Goal: Information Seeking & Learning: Learn about a topic

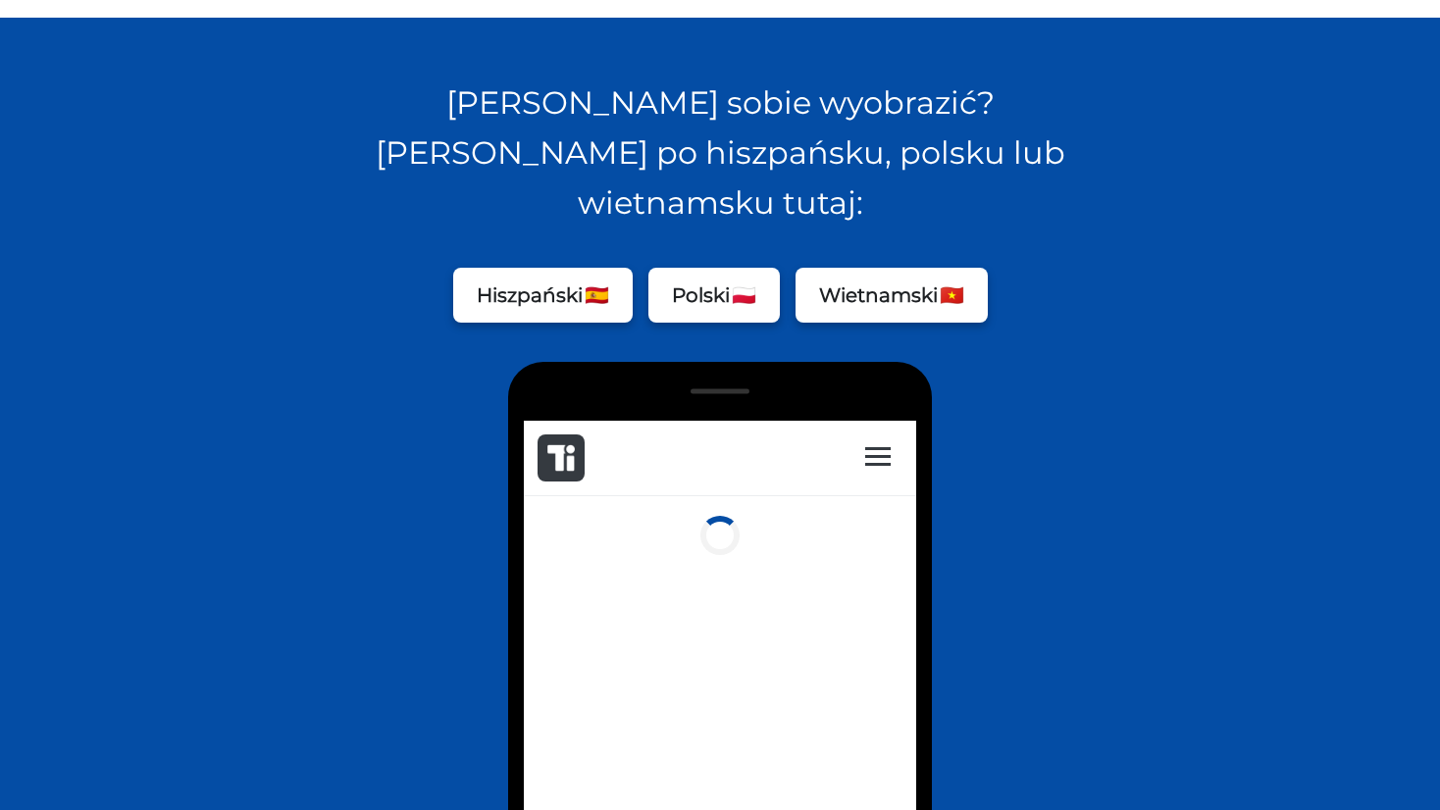
scroll to position [1374, 0]
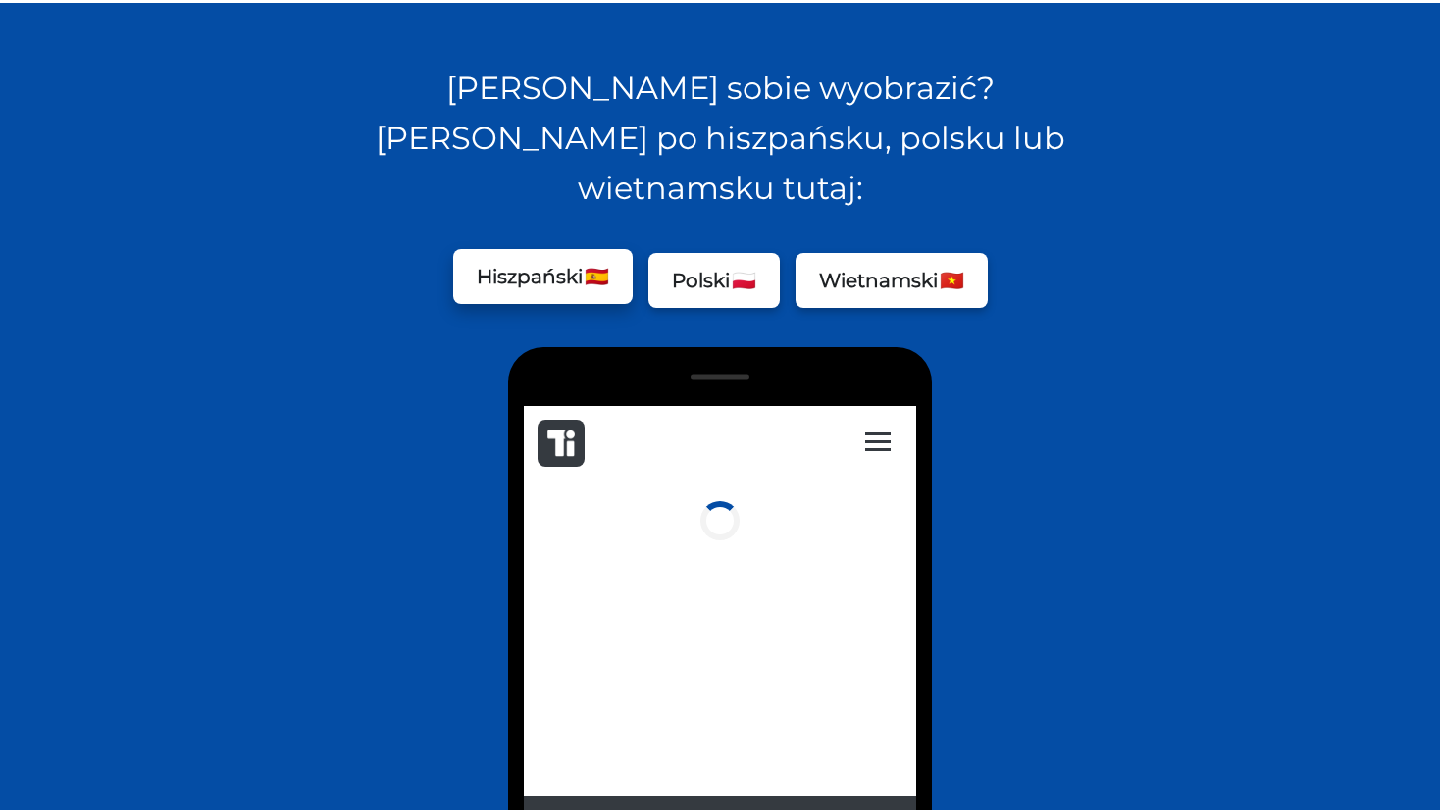
click at [571, 249] on button "Hiszpański 🇪🇸" at bounding box center [543, 276] width 180 height 55
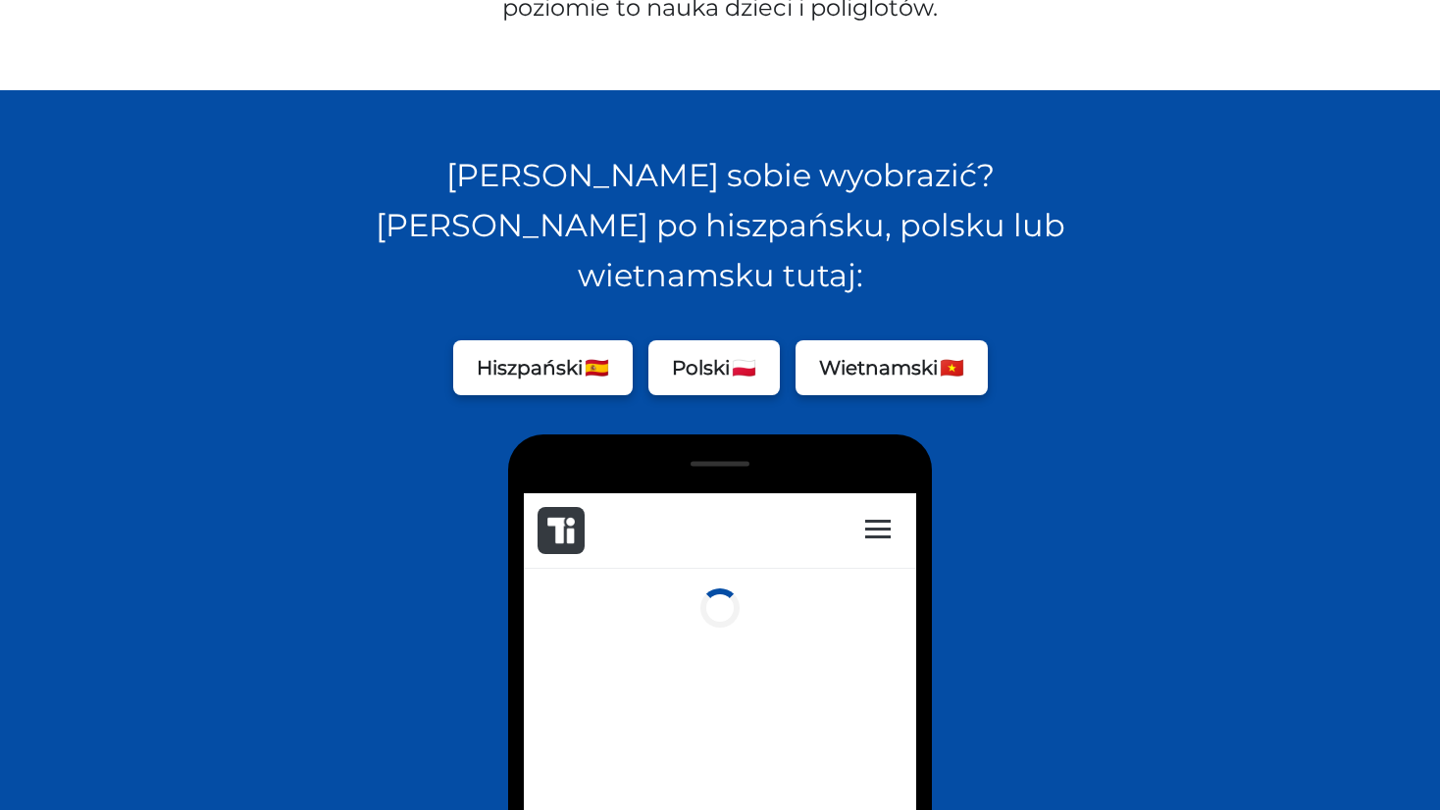
scroll to position [1275, 0]
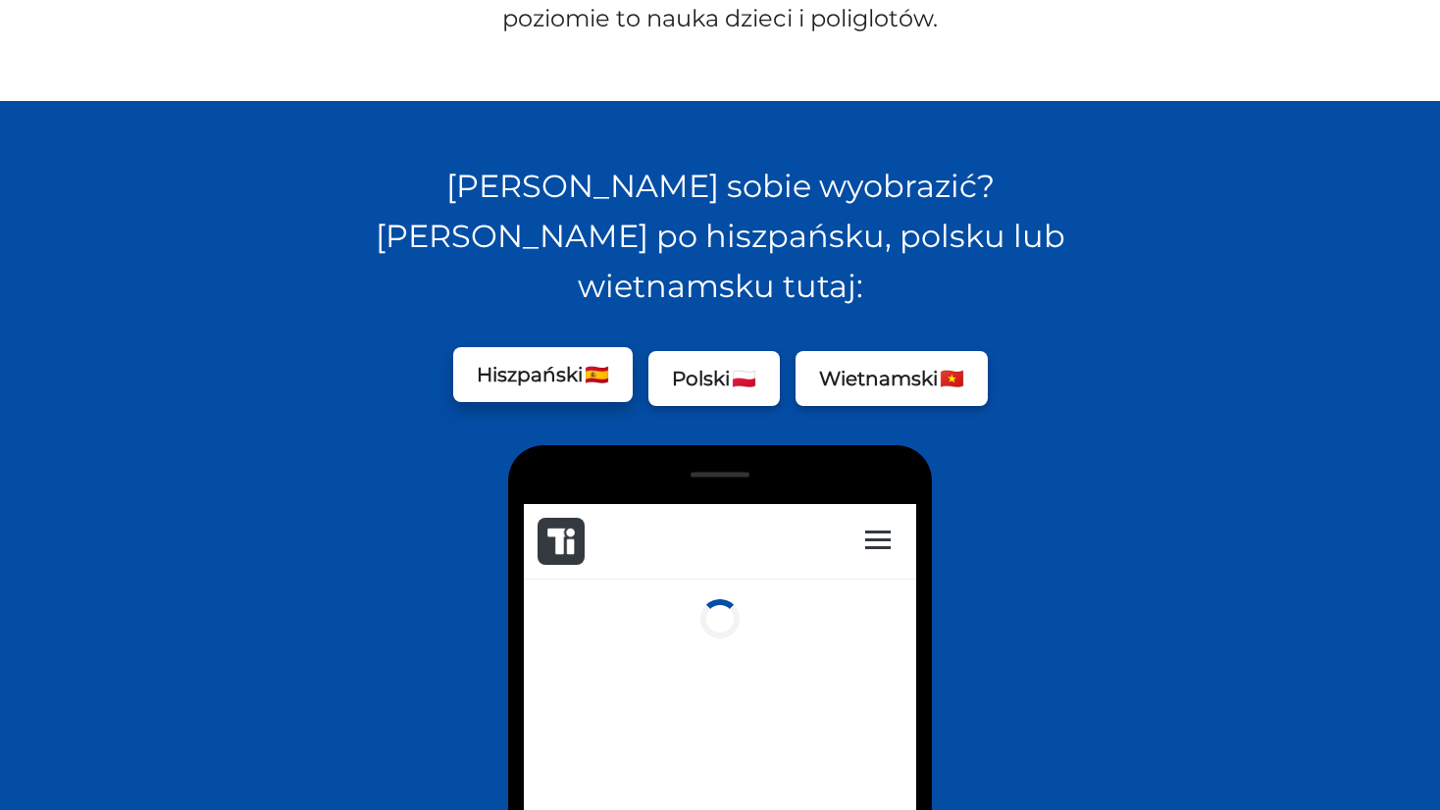
click at [536, 347] on button "Hiszpański 🇪🇸" at bounding box center [543, 374] width 180 height 55
click at [596, 359] on span "🇪🇸" at bounding box center [597, 374] width 25 height 31
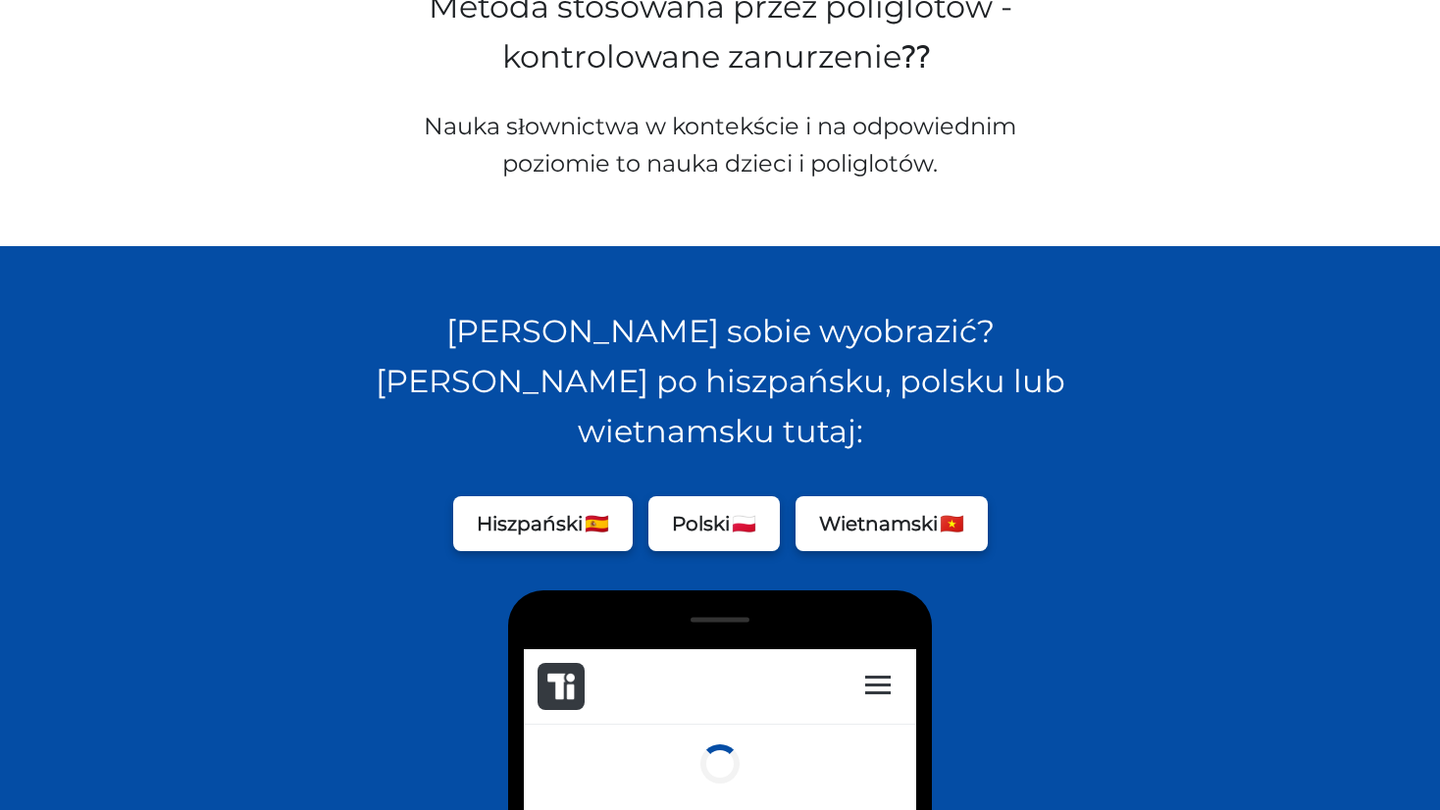
scroll to position [1177, 0]
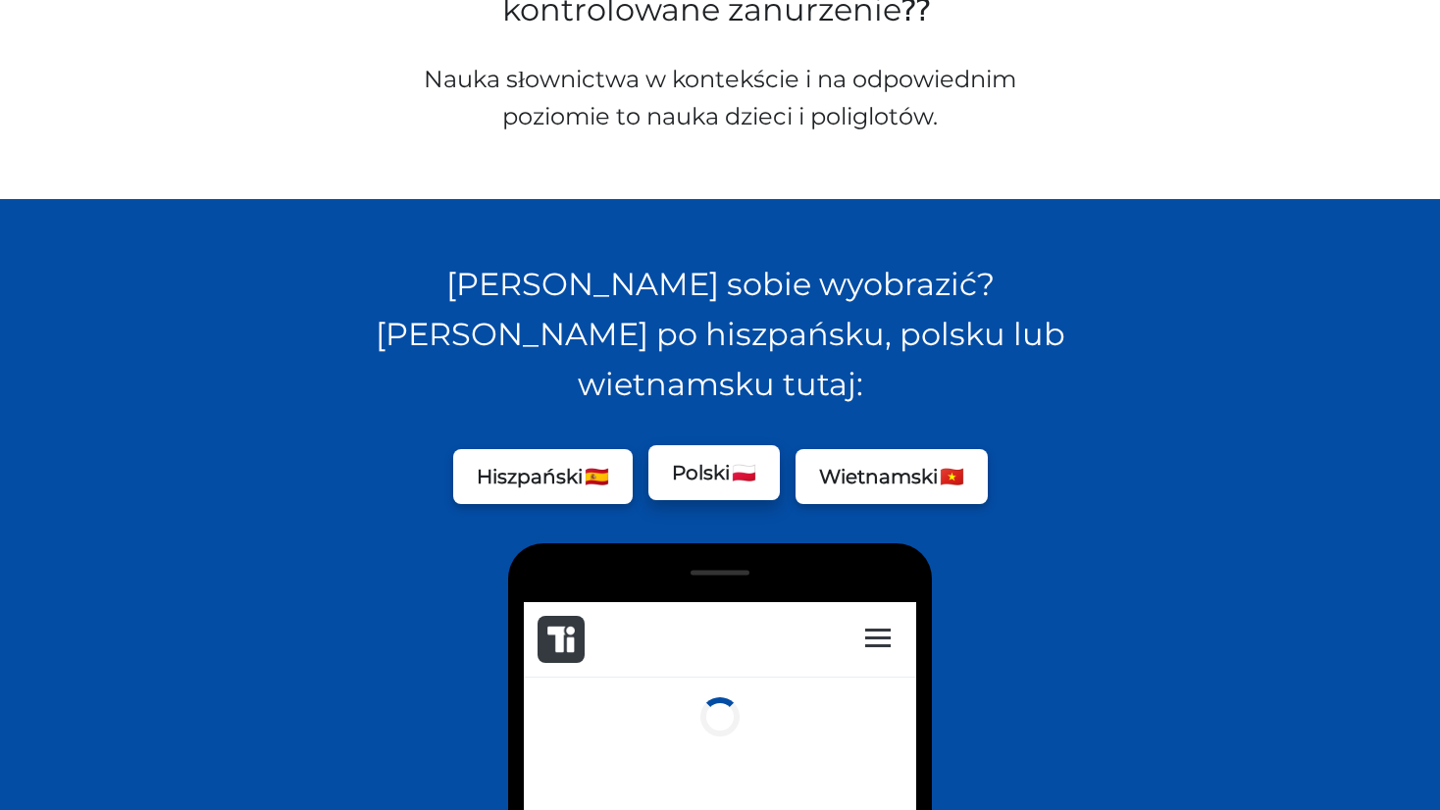
click at [677, 445] on button "Polski 🇵🇱" at bounding box center [713, 472] width 131 height 55
drag, startPoint x: 588, startPoint y: 442, endPoint x: 647, endPoint y: 435, distance: 59.4
click at [591, 449] on button "Hiszpański 🇪🇸" at bounding box center [543, 476] width 180 height 55
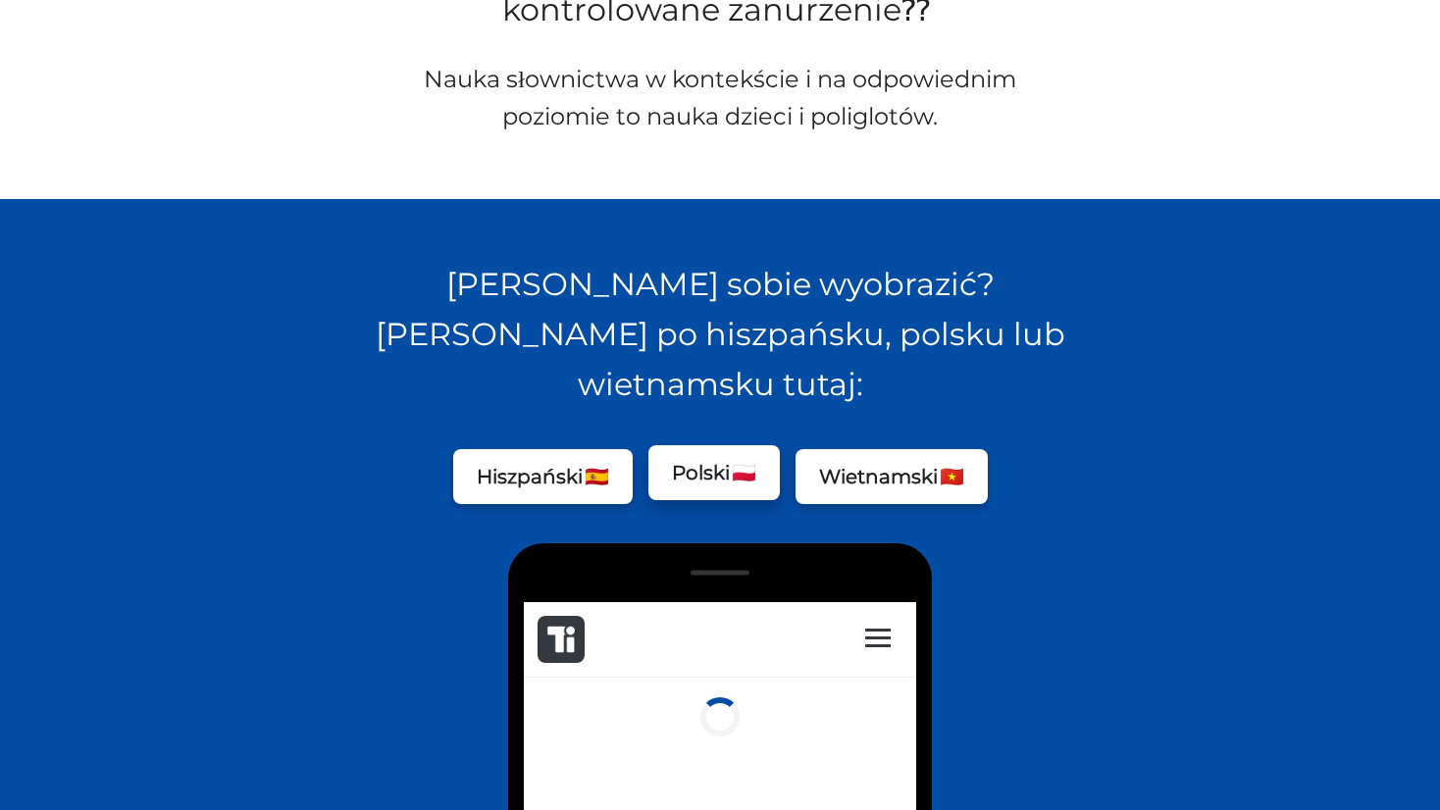
click at [715, 445] on button "Polski 🇵🇱" at bounding box center [713, 472] width 131 height 55
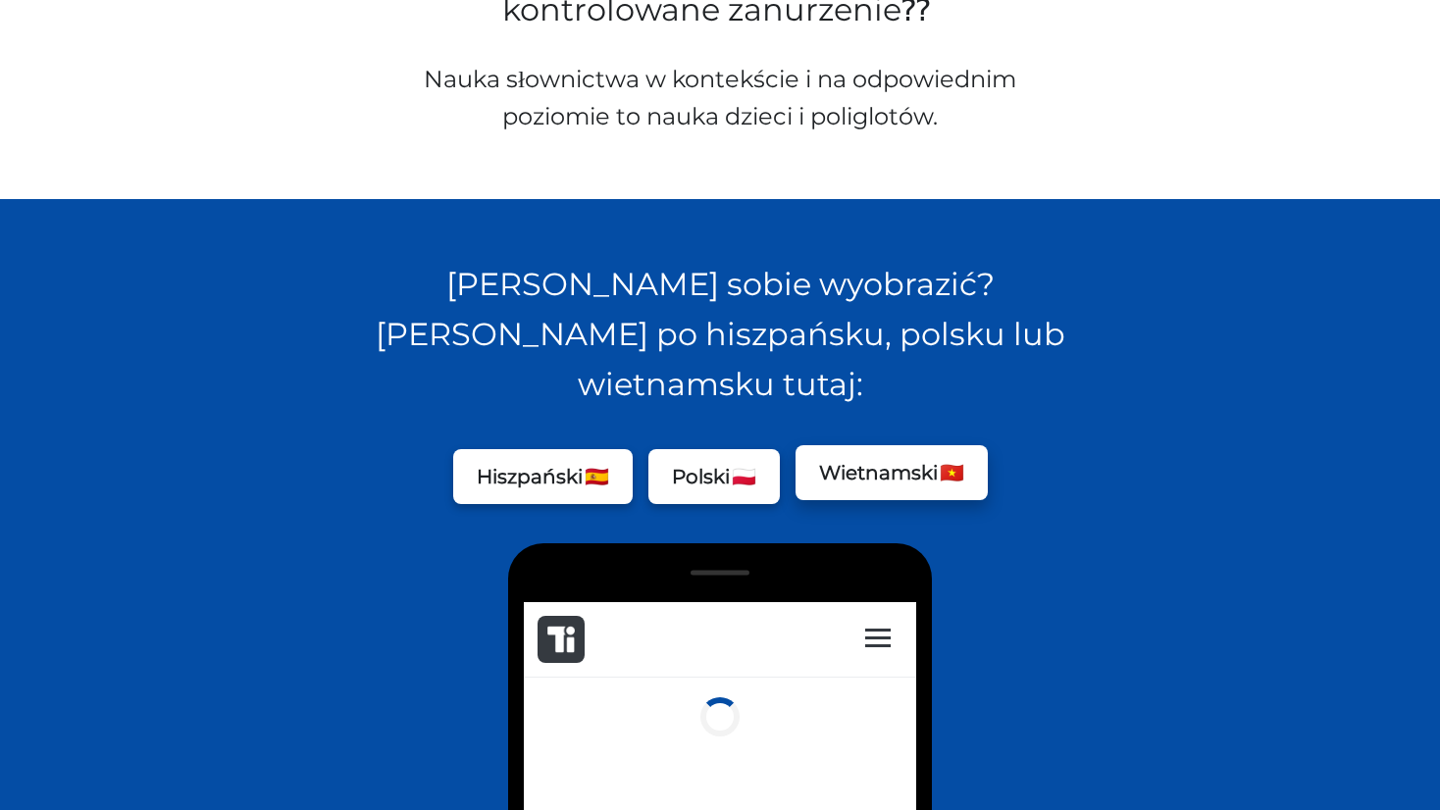
click at [847, 445] on button "[PERSON_NAME] 🇻🇳" at bounding box center [892, 472] width 192 height 55
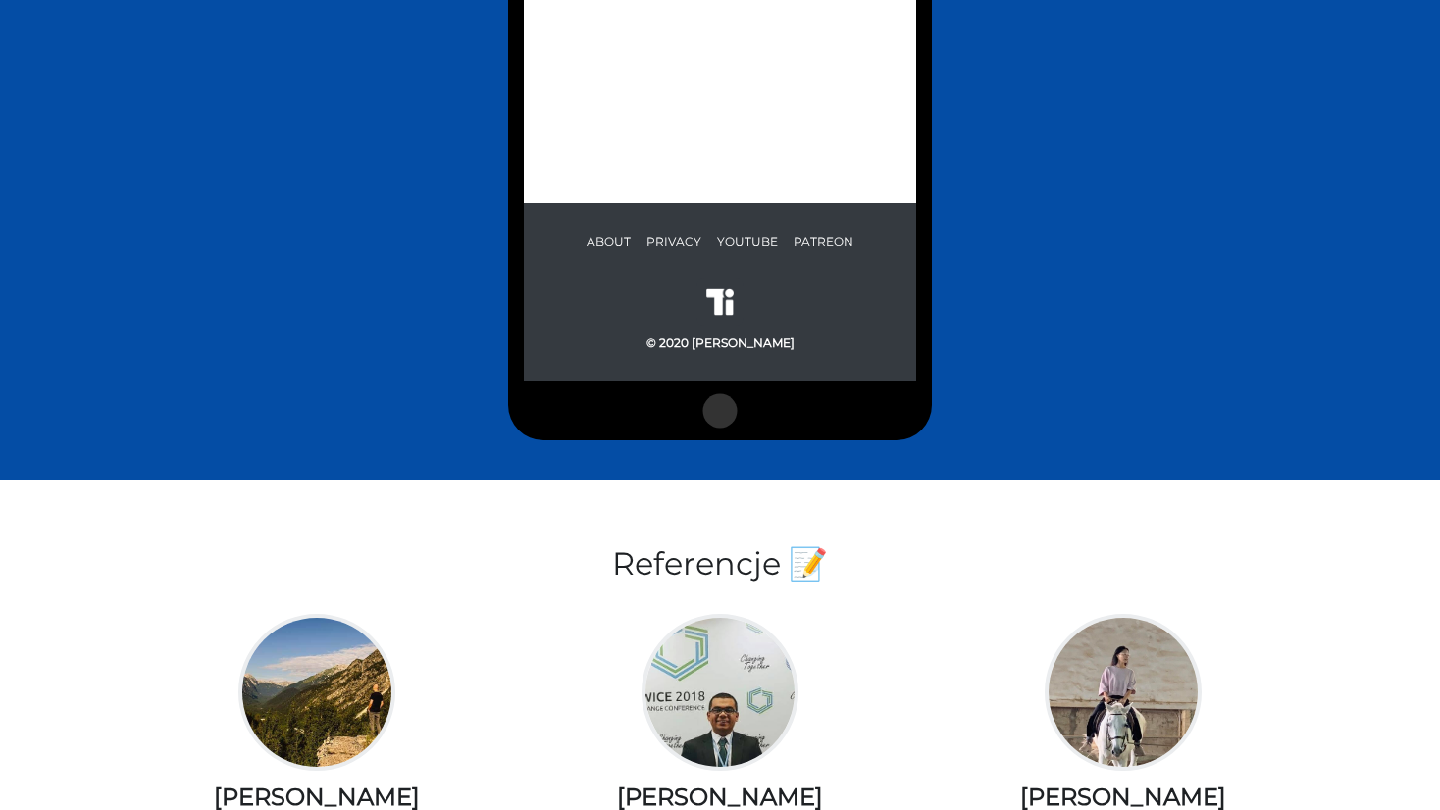
scroll to position [1962, 0]
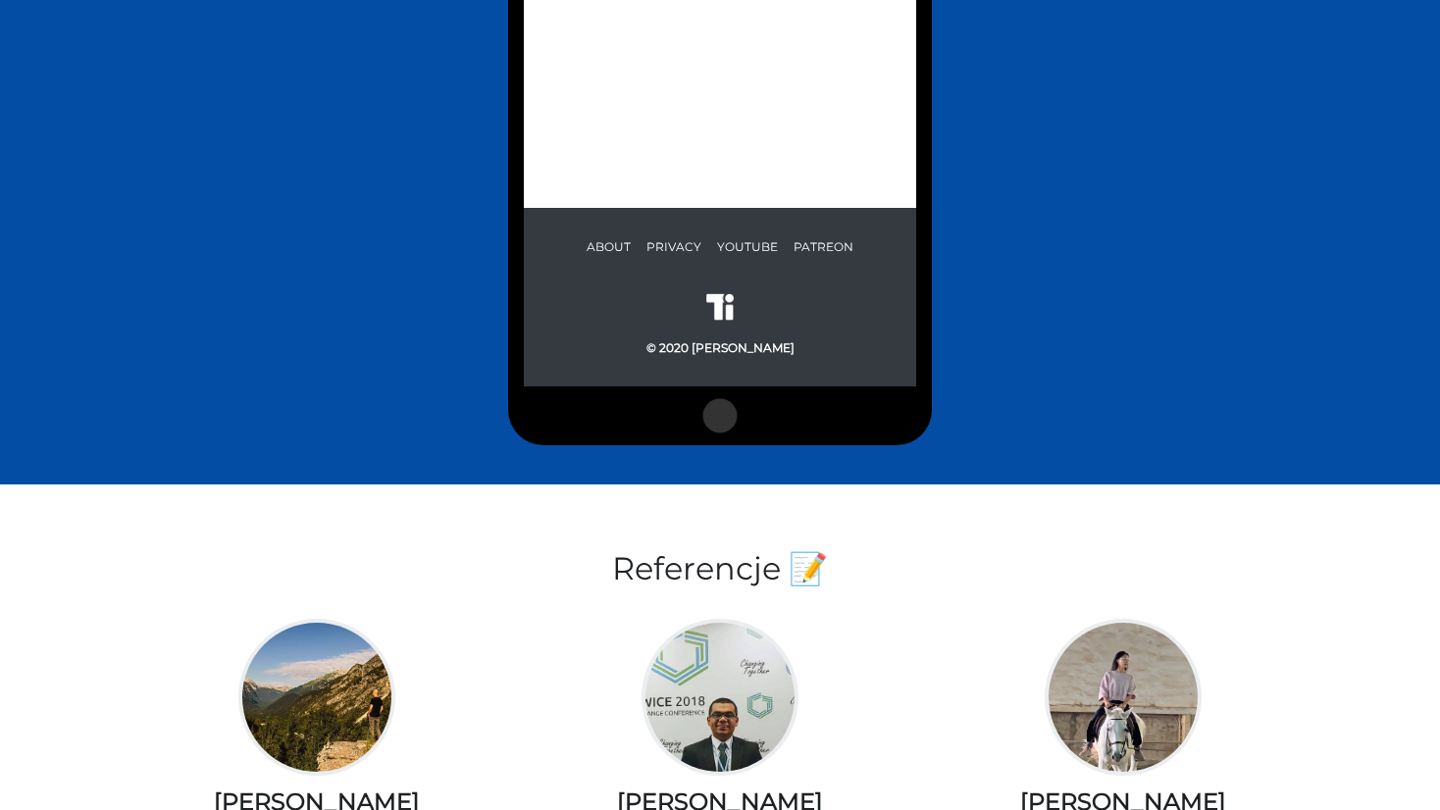
click at [732, 368] on div at bounding box center [720, 102] width 424 height 687
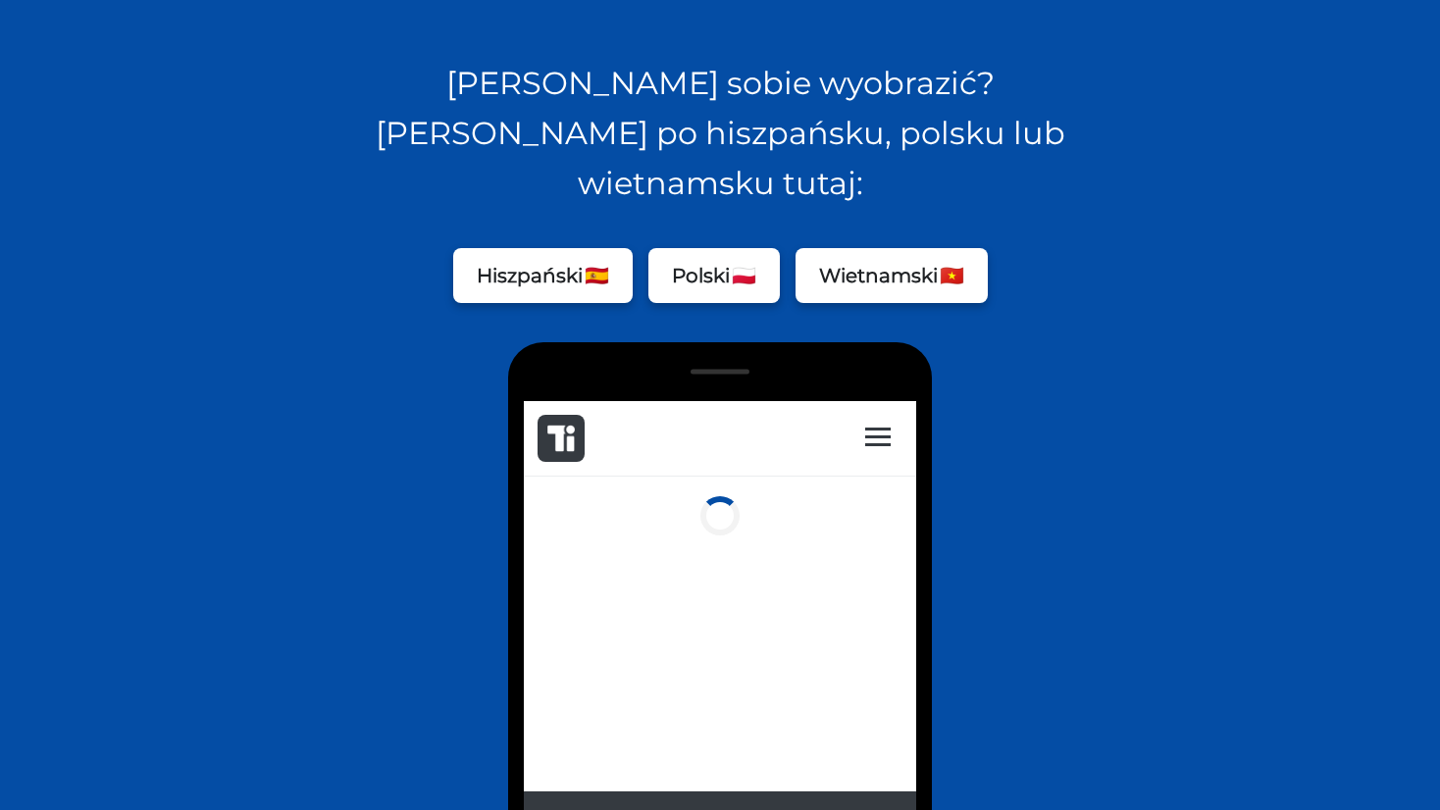
scroll to position [1374, 0]
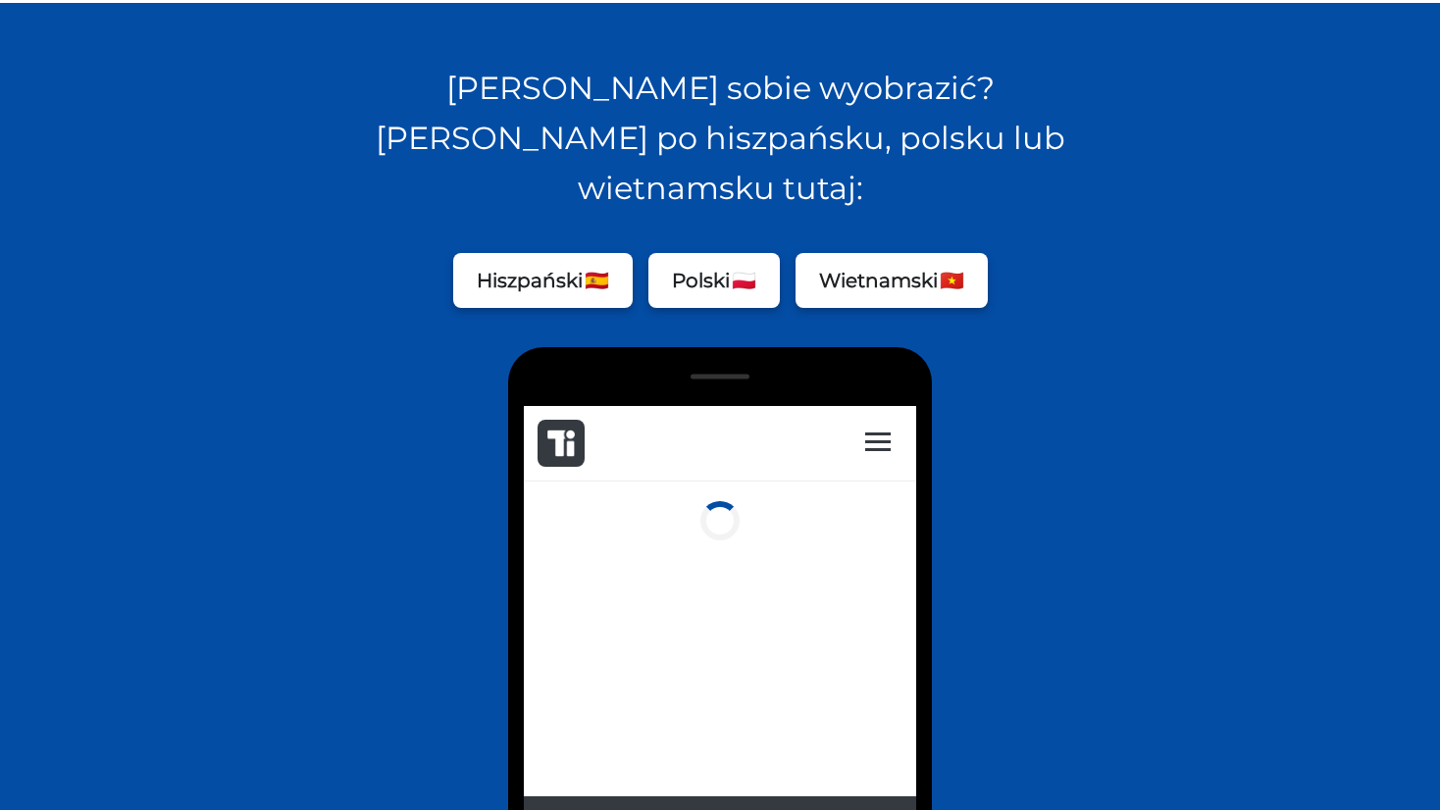
click at [863, 446] on nav "Articles Favorite words Declinator About Settings" at bounding box center [878, 443] width 65 height 26
click at [867, 444] on label at bounding box center [878, 441] width 26 height 26
click at [862, 444] on input "checkbox" at bounding box center [856, 443] width 13 height 13
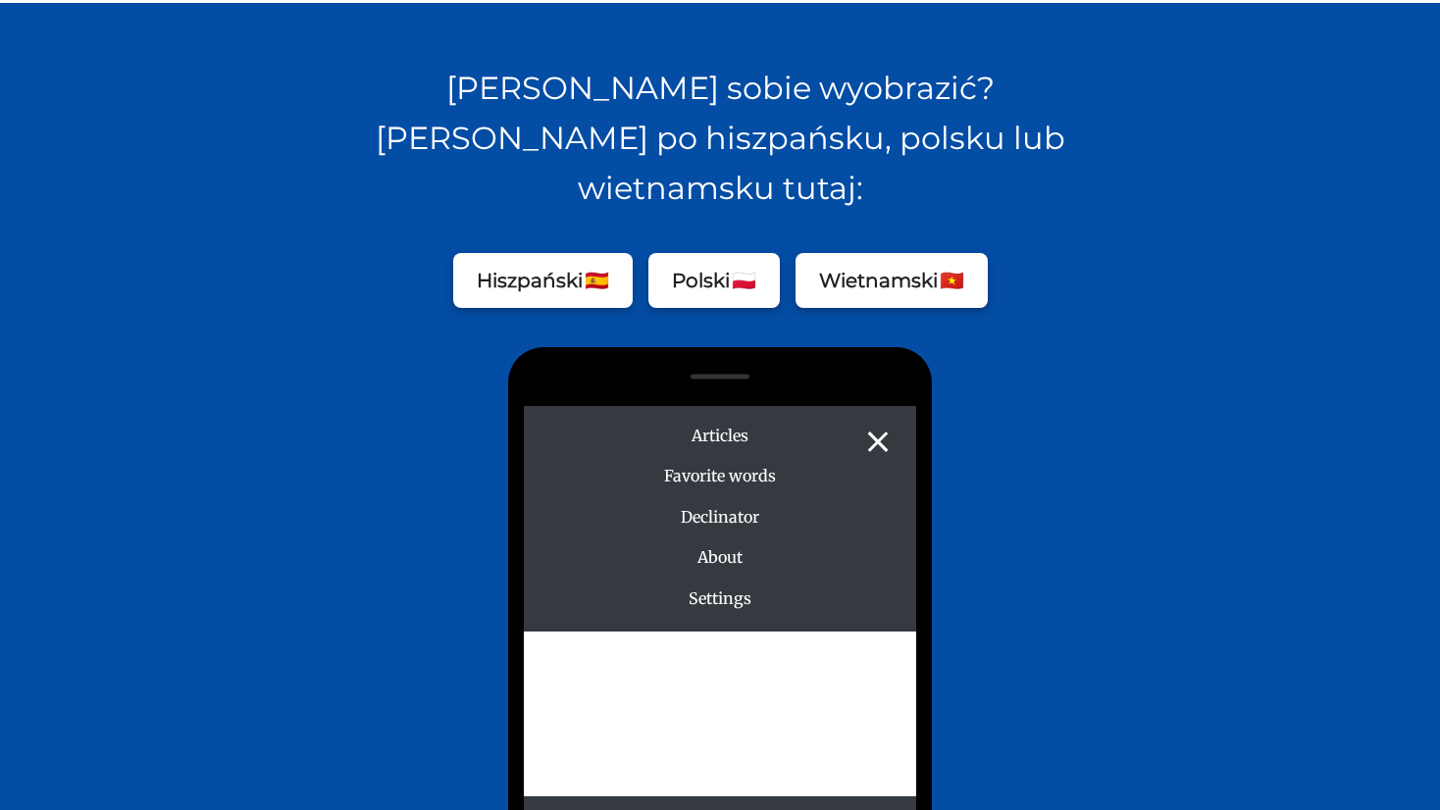
click at [867, 444] on label at bounding box center [878, 441] width 26 height 26
click at [862, 444] on input "checkbox" at bounding box center [856, 443] width 13 height 13
checkbox input "false"
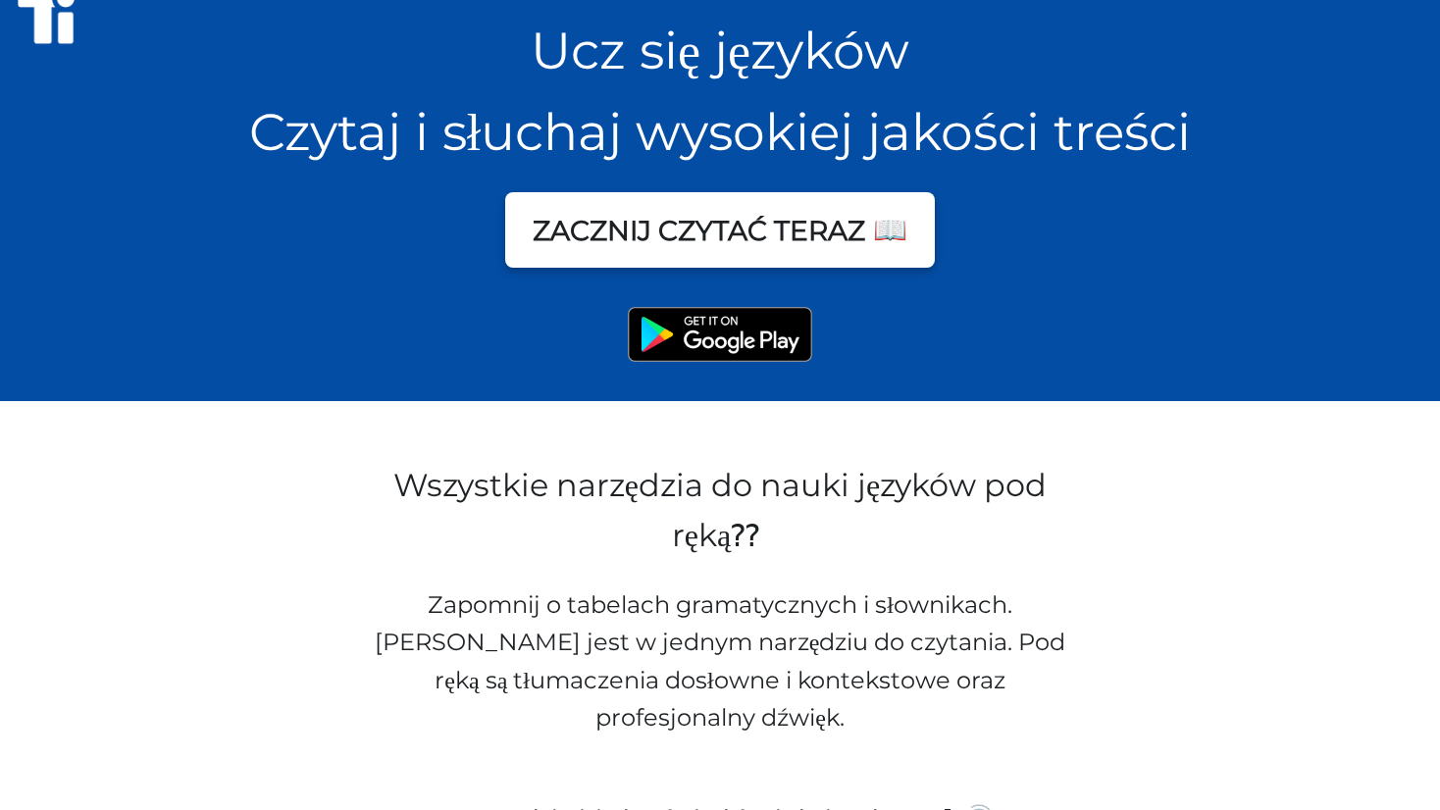
scroll to position [0, 0]
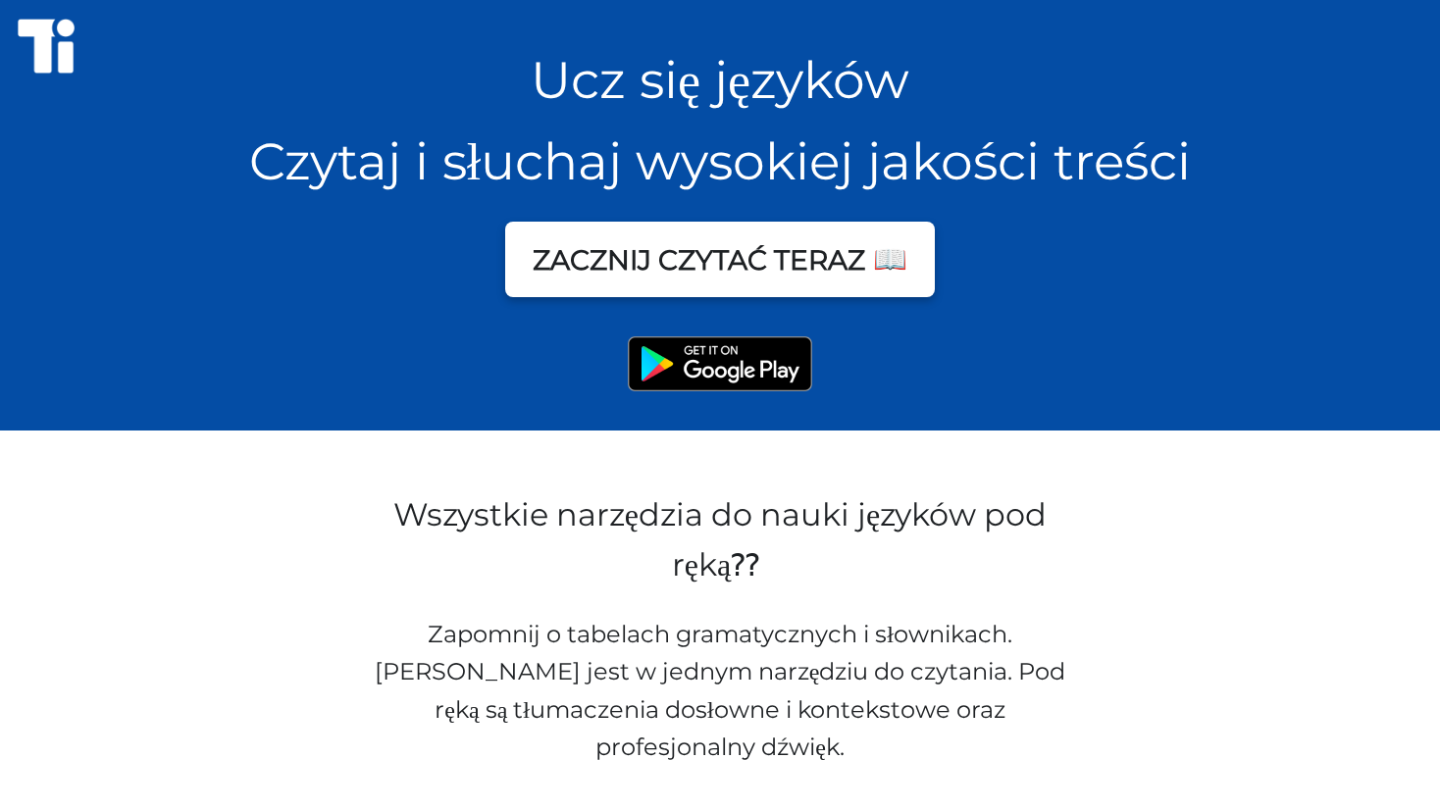
click at [667, 361] on img at bounding box center [720, 364] width 184 height 55
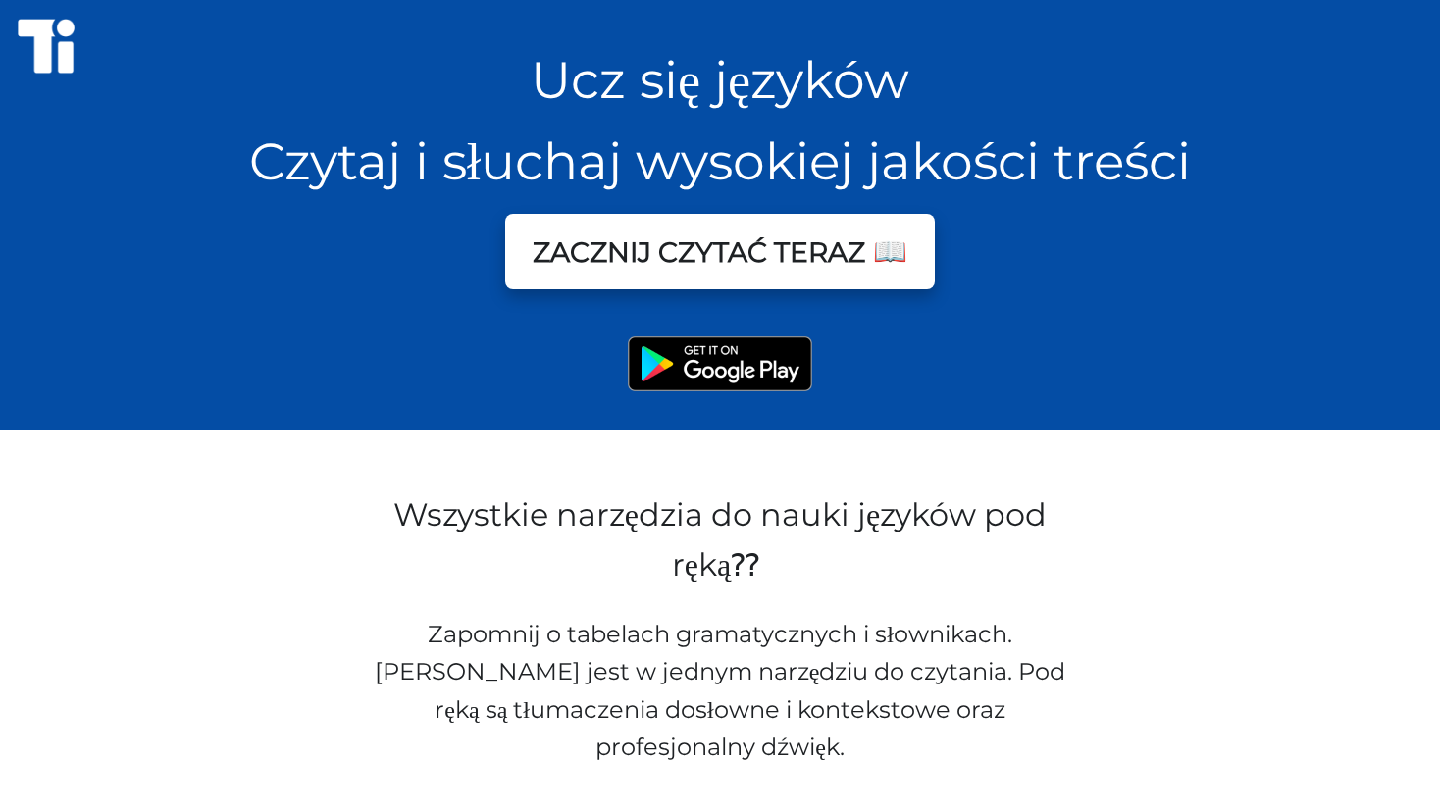
click at [582, 278] on button "ZACZNIJ CZYTAĆ TERAZ 📖" at bounding box center [720, 252] width 430 height 76
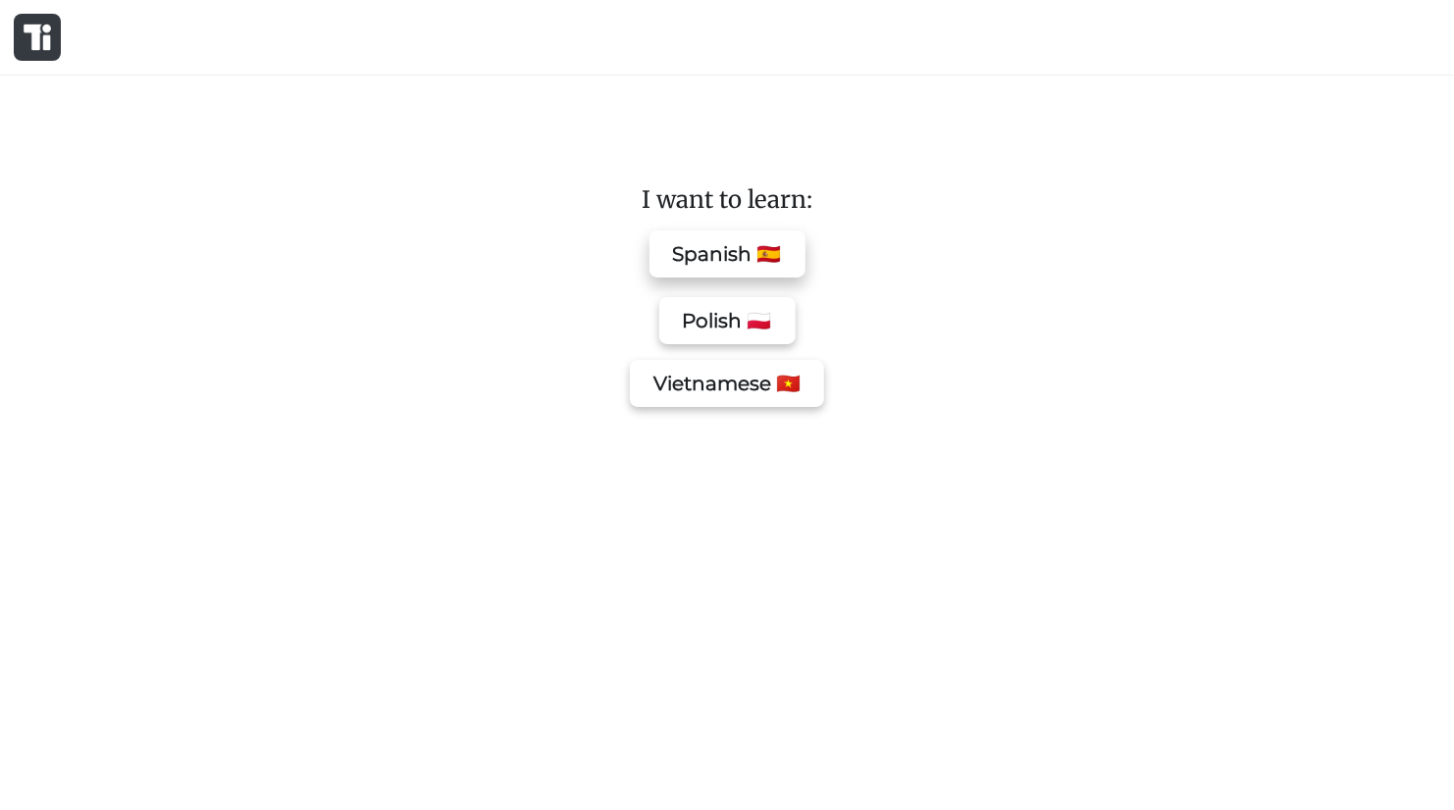
click at [702, 254] on button "Spanish 🇪🇸" at bounding box center [727, 254] width 156 height 47
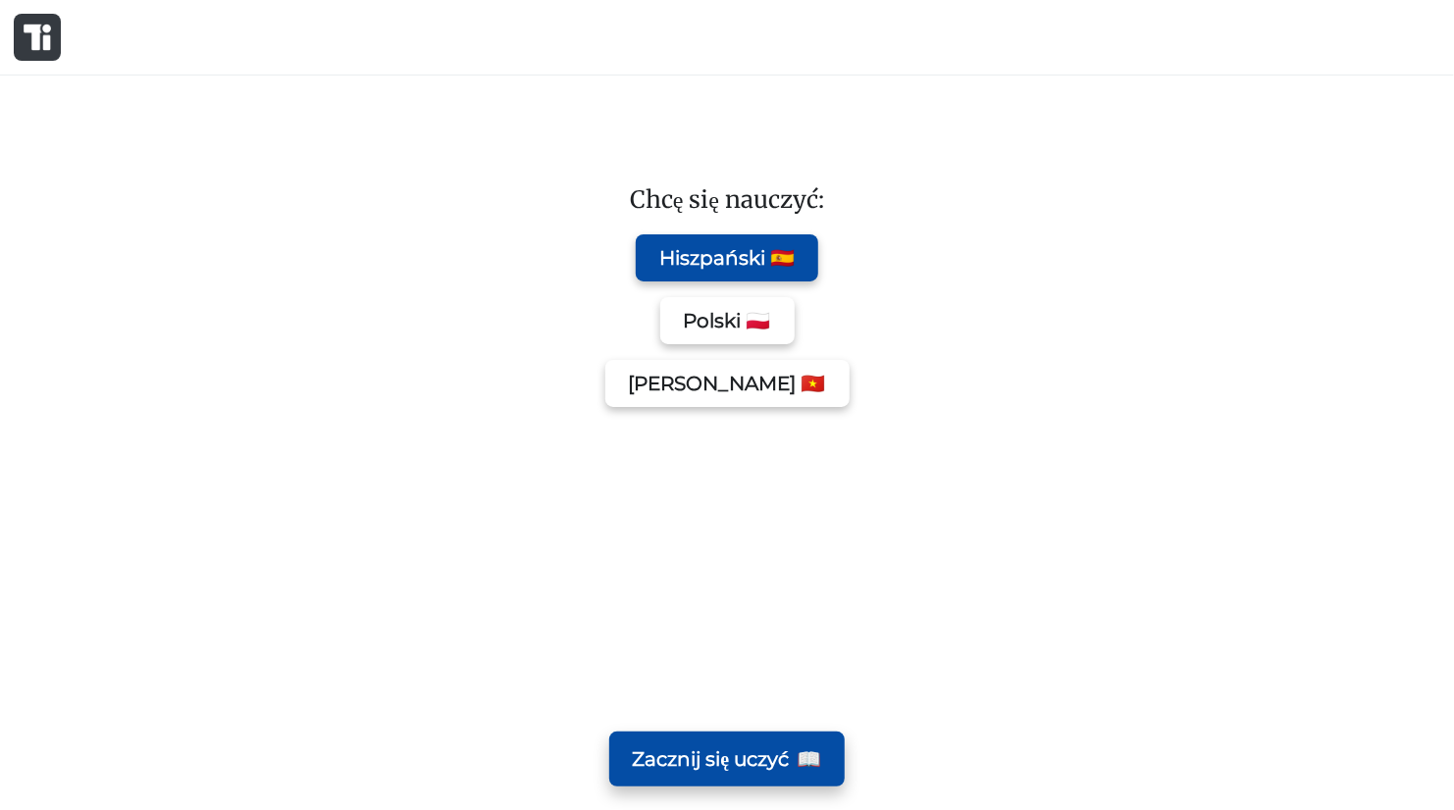
click at [691, 773] on button "Zacznij się uczyć 📖" at bounding box center [727, 759] width 236 height 55
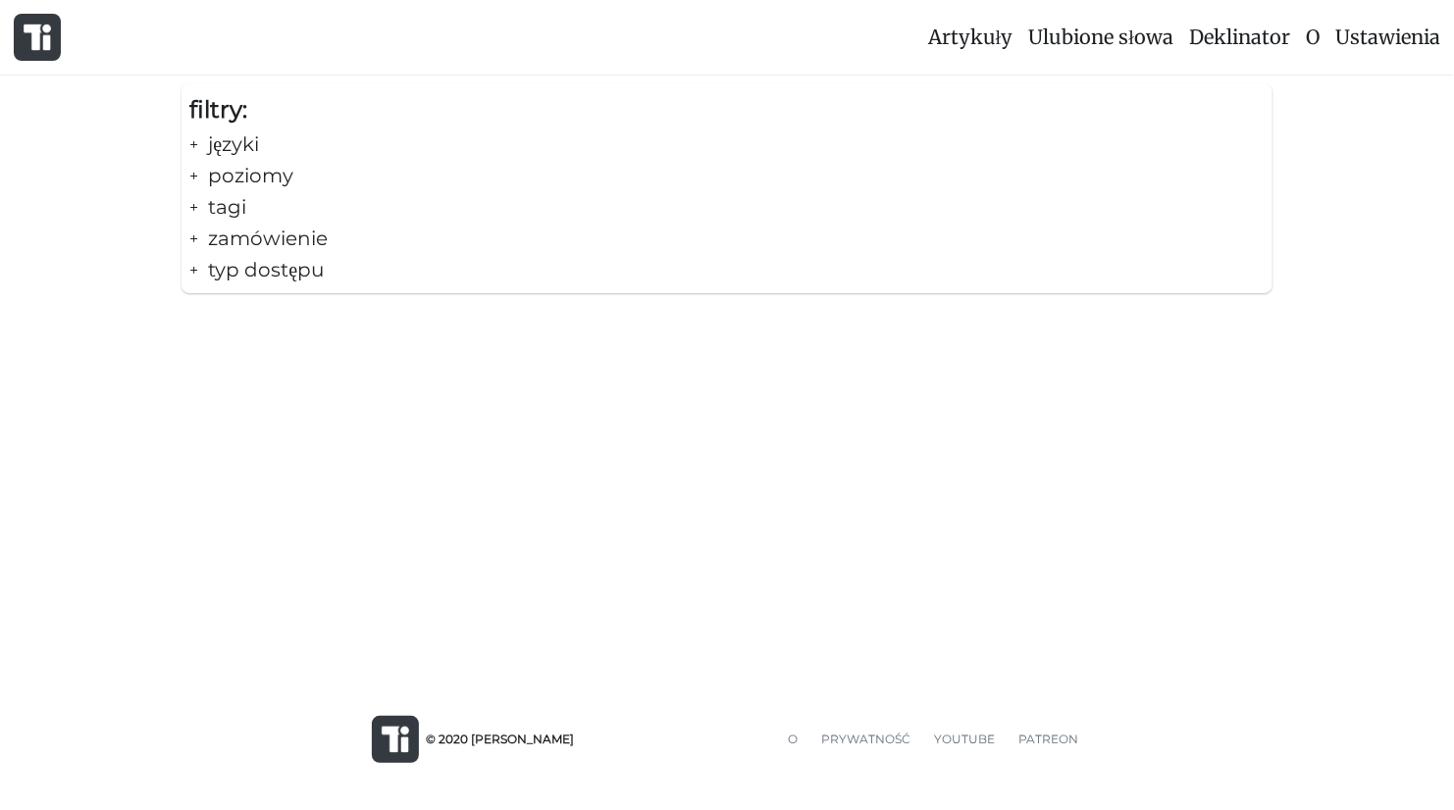
click at [224, 143] on div "+ języki" at bounding box center [726, 144] width 1075 height 31
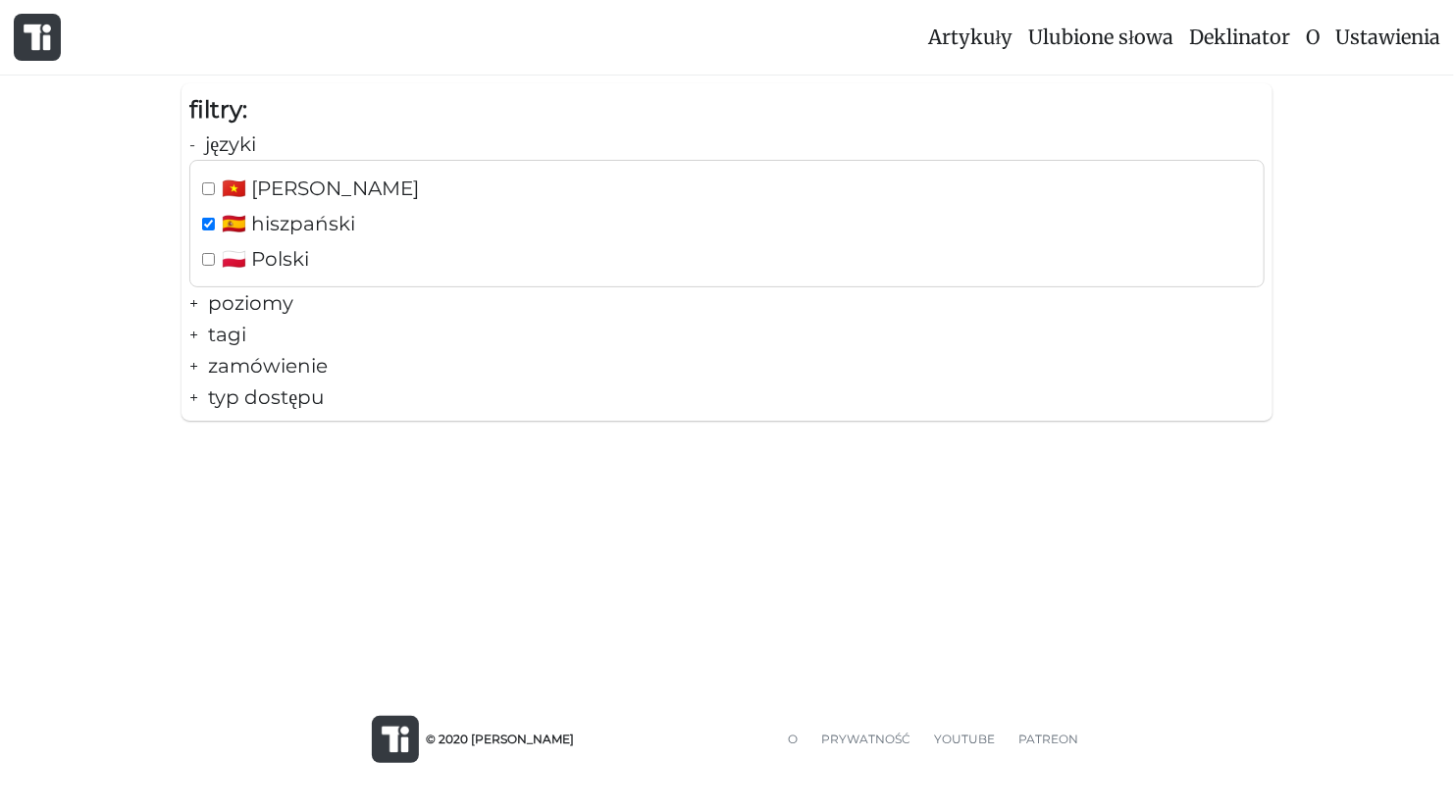
click at [234, 299] on div "+ poziomy" at bounding box center [726, 302] width 1075 height 31
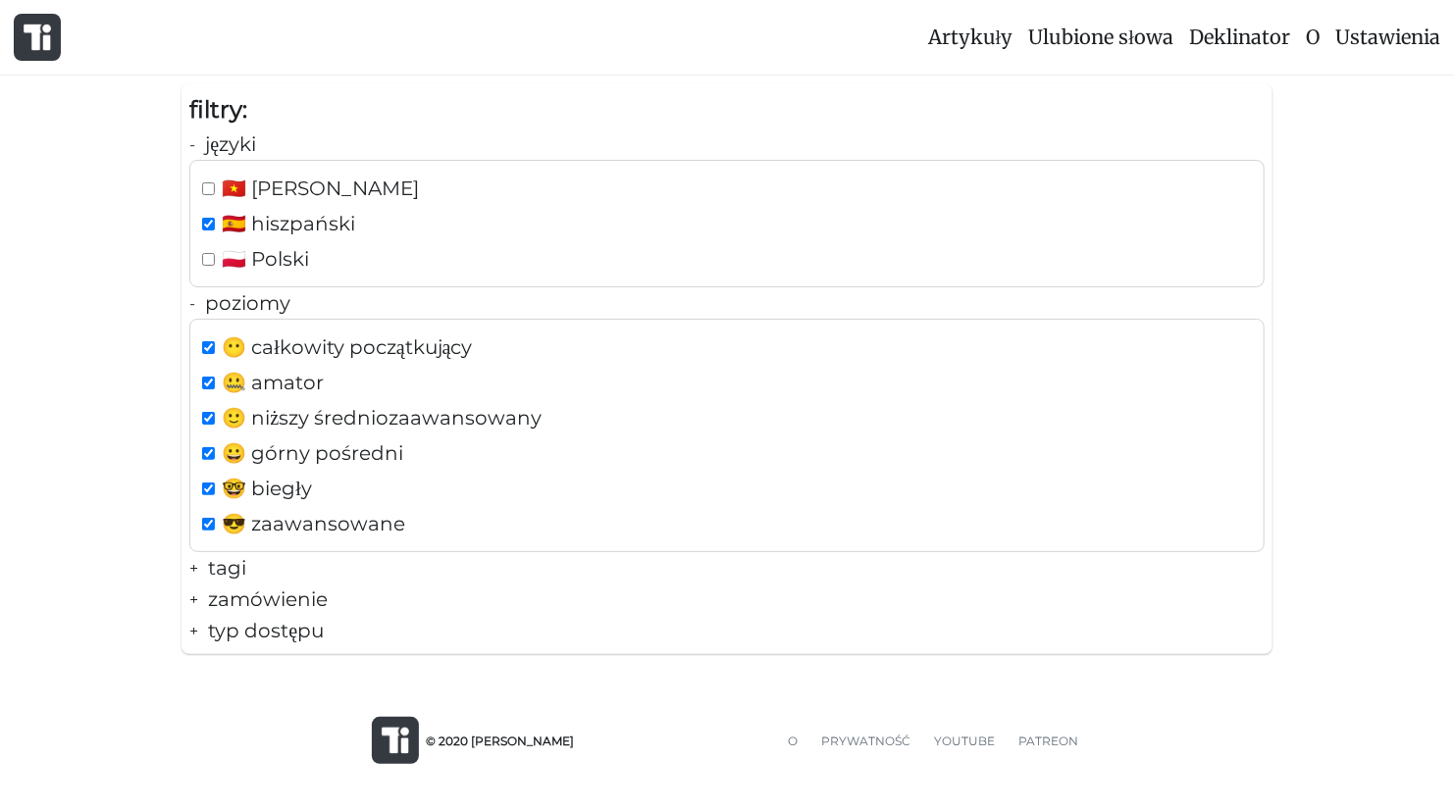
click at [205, 336] on div "😶 całkowity początkujący" at bounding box center [727, 347] width 1058 height 31
checkbox input "false"
click at [205, 419] on input "checkbox" at bounding box center [208, 418] width 13 height 13
checkbox input "false"
click at [203, 448] on input "checkbox" at bounding box center [208, 453] width 13 height 13
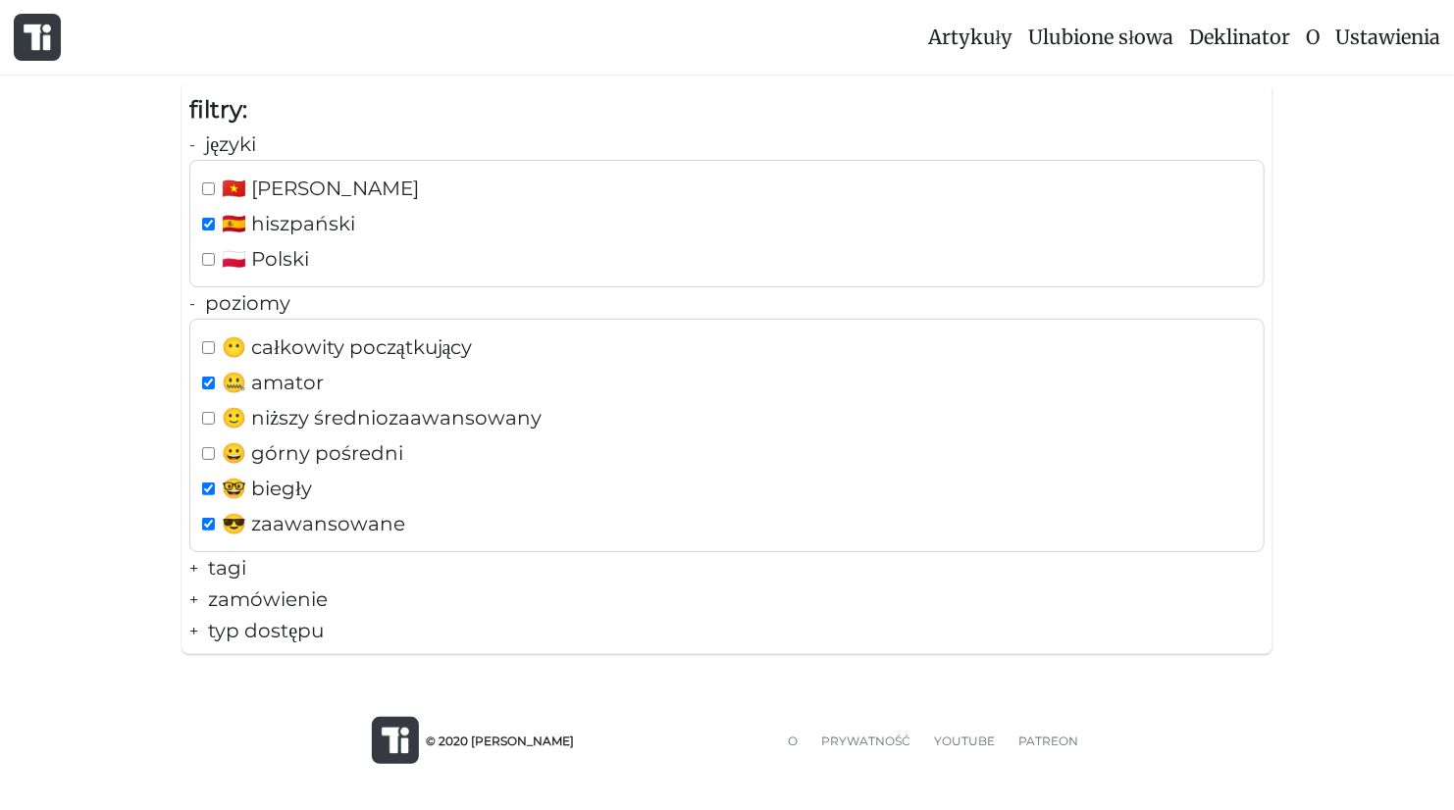
checkbox input "false"
click at [195, 486] on div "😶 całkowity początkujący 🤐 amator 🙂 niższy średniozaawansowany 😀 górny pośredni…" at bounding box center [726, 435] width 1075 height 233
click at [208, 486] on input "checkbox" at bounding box center [208, 489] width 13 height 13
checkbox input "false"
click at [203, 518] on input "checkbox" at bounding box center [208, 524] width 13 height 13
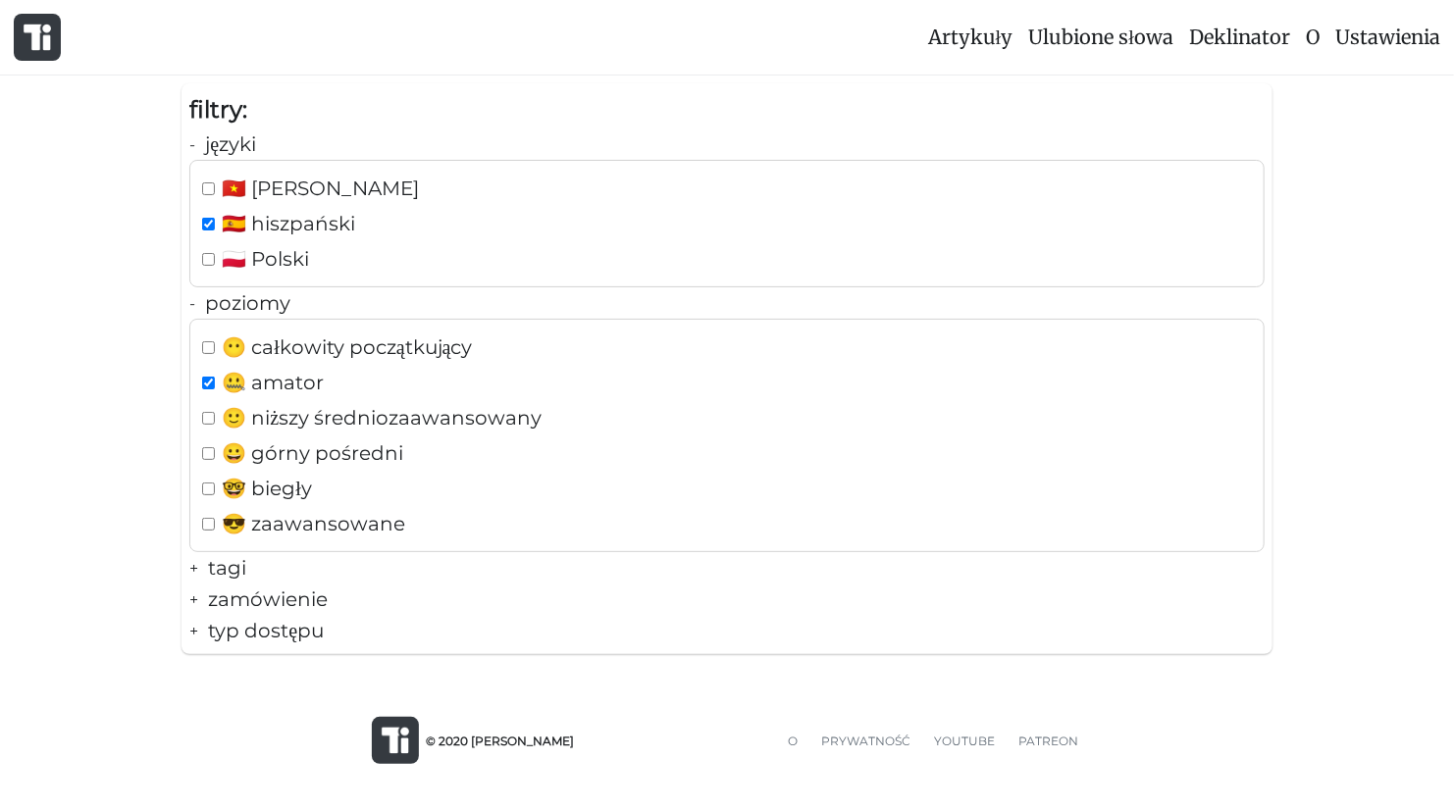
checkbox input "false"
click at [187, 576] on div "filtry: - języki 🇻🇳 Wietnamski 🇪🇸 hiszpański 🇵🇱 Polski - poziomy 😶 całkowity po…" at bounding box center [726, 368] width 1091 height 571
click at [194, 569] on b "+" at bounding box center [193, 568] width 9 height 19
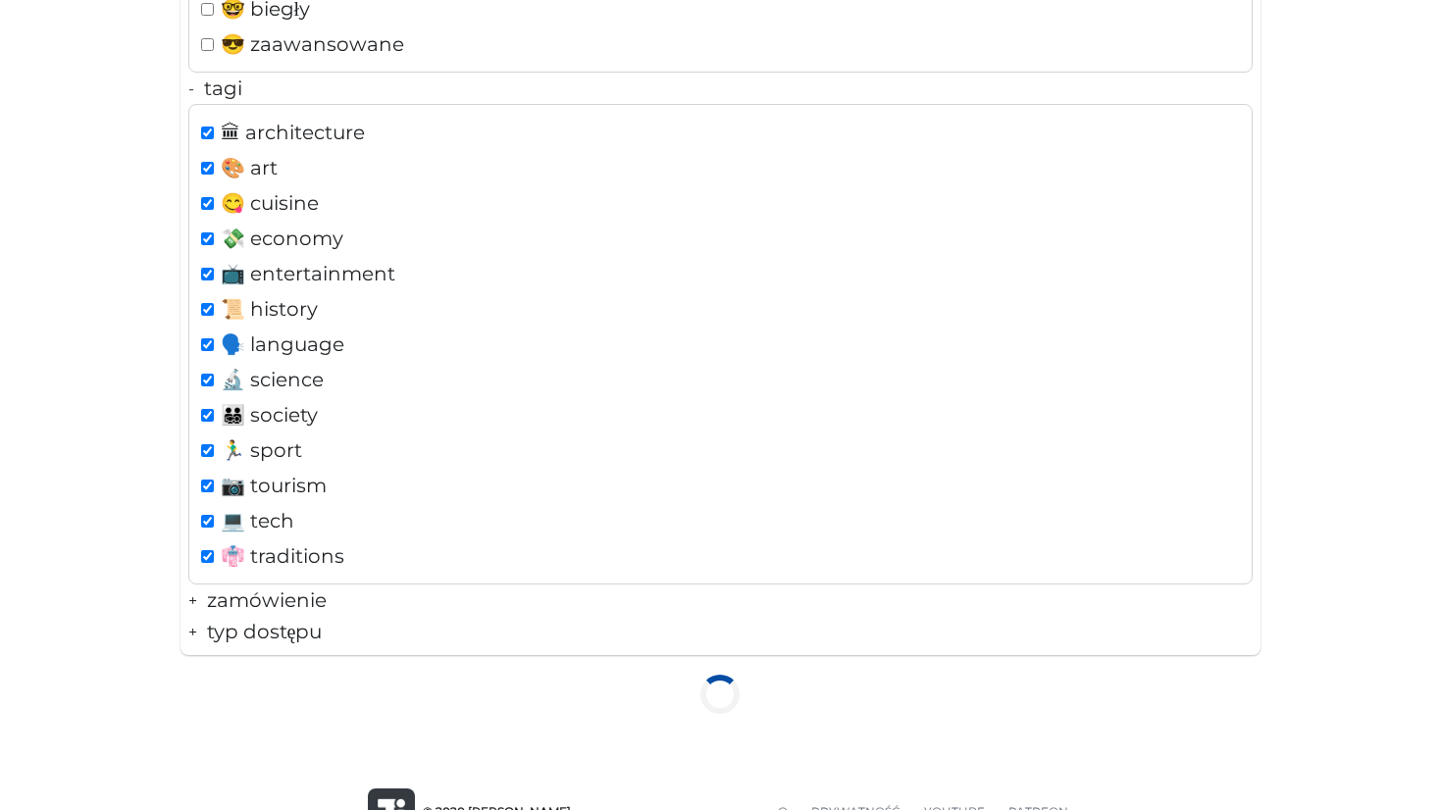
scroll to position [549, 0]
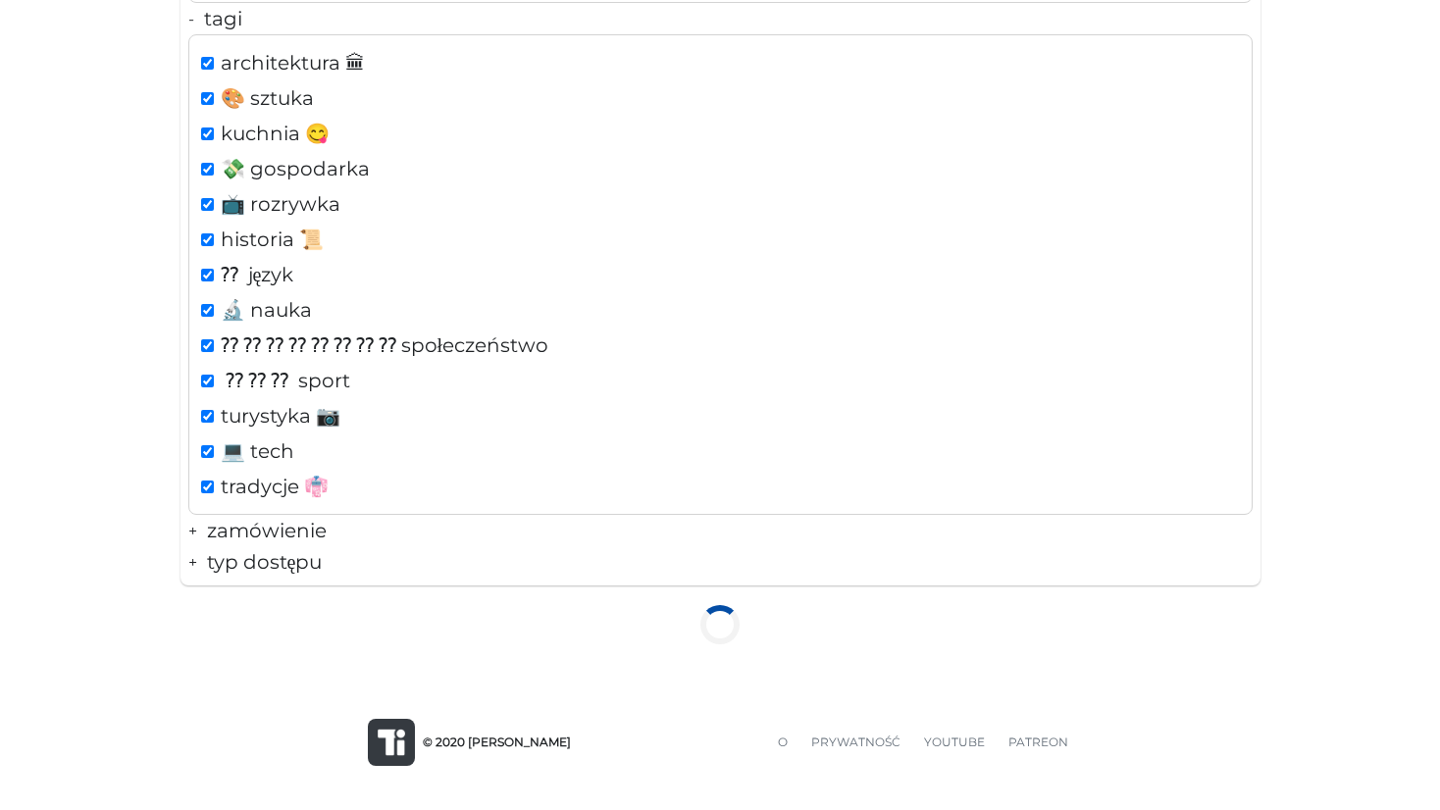
click at [194, 532] on b "+" at bounding box center [192, 531] width 9 height 19
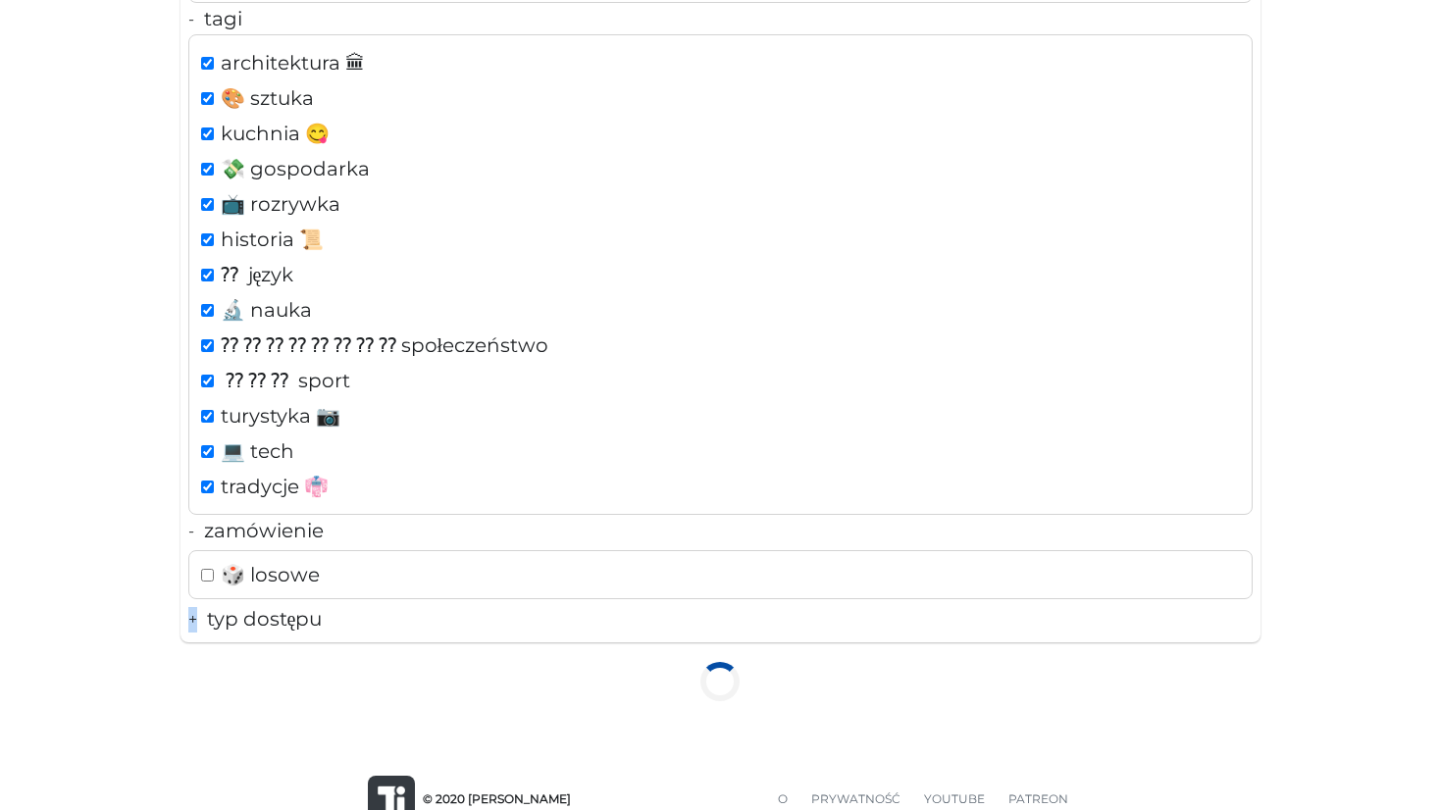
click at [193, 621] on b "+" at bounding box center [192, 619] width 9 height 19
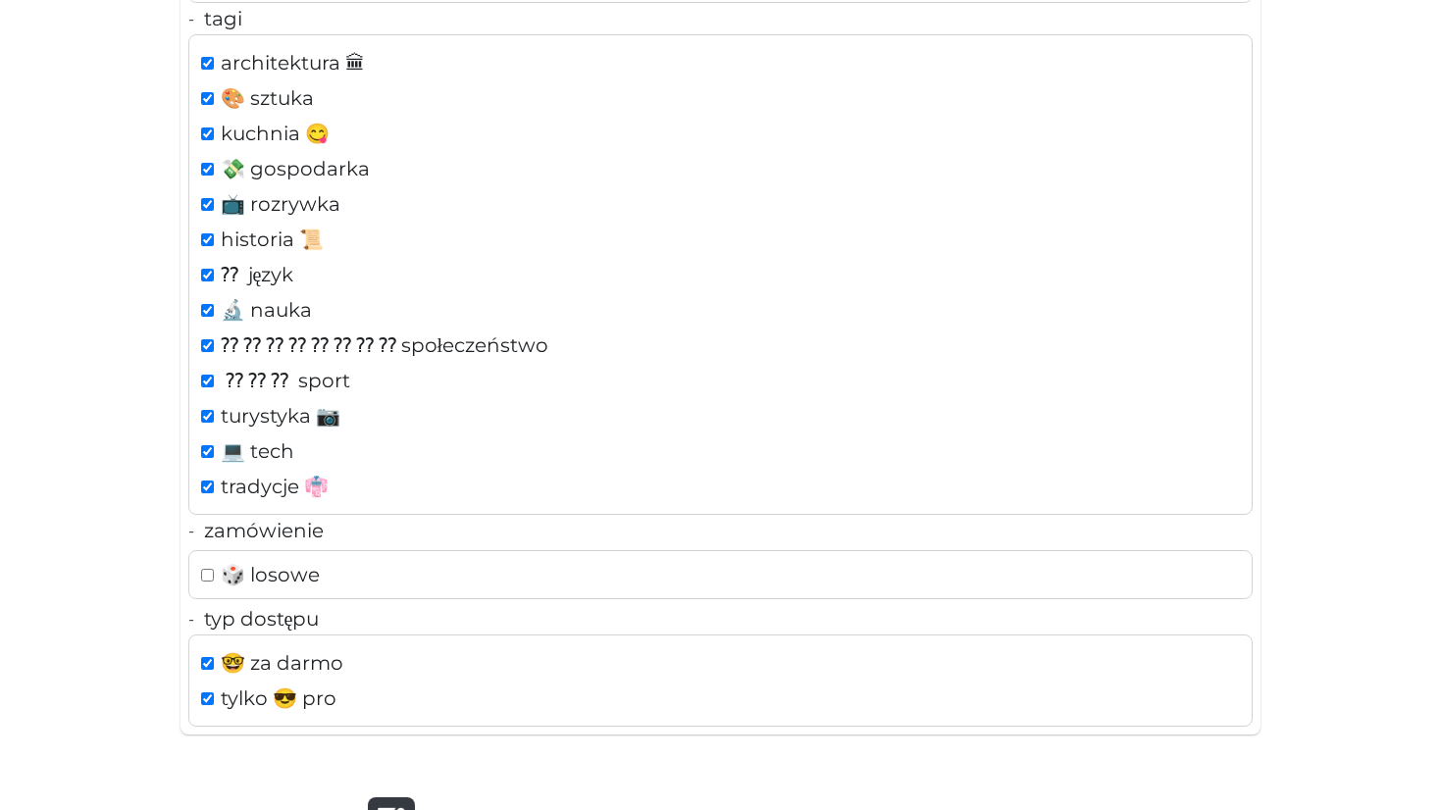
click at [199, 698] on div "tylko 😎 pro" at bounding box center [720, 698] width 1047 height 31
checkbox input "false"
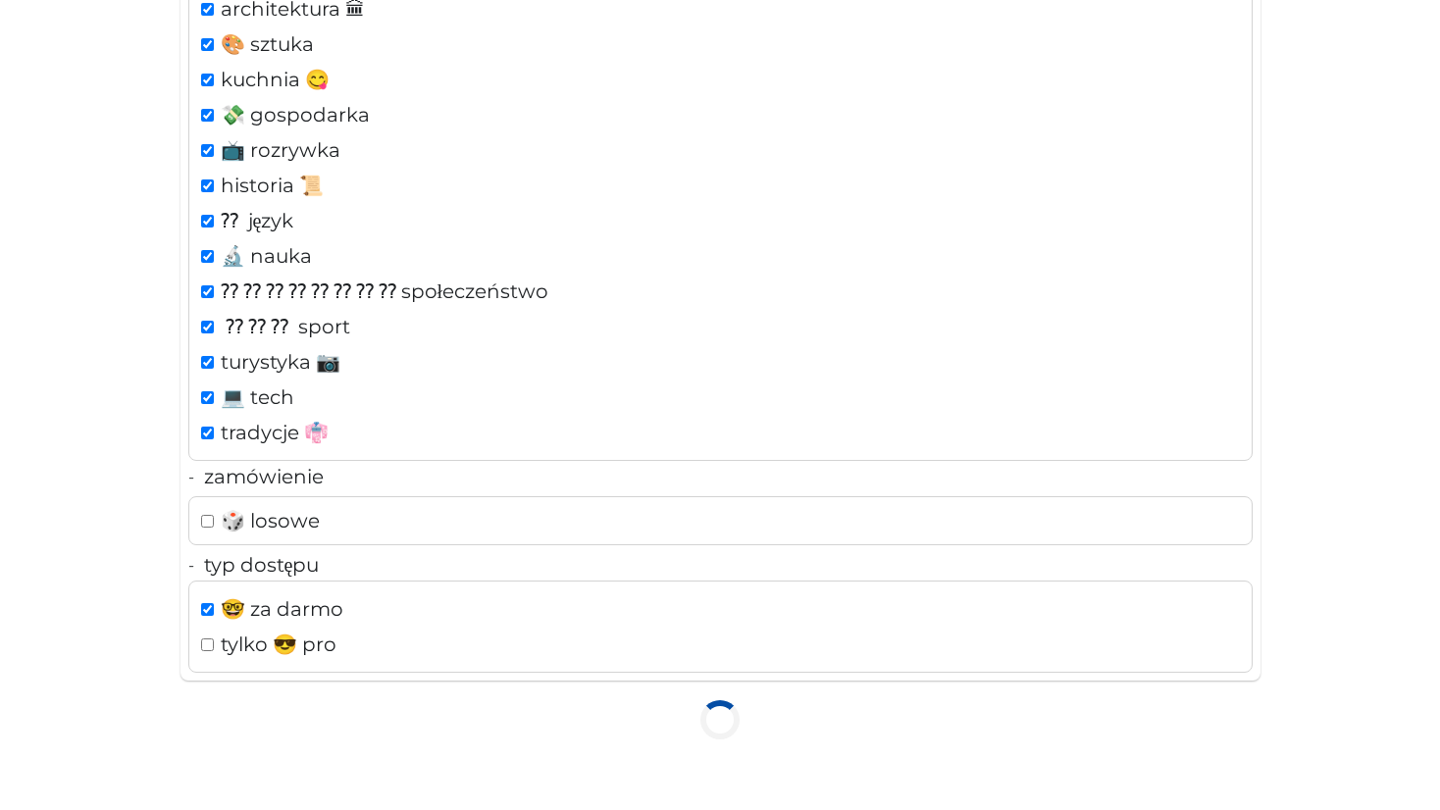
scroll to position [628, 0]
